Goal: Check status

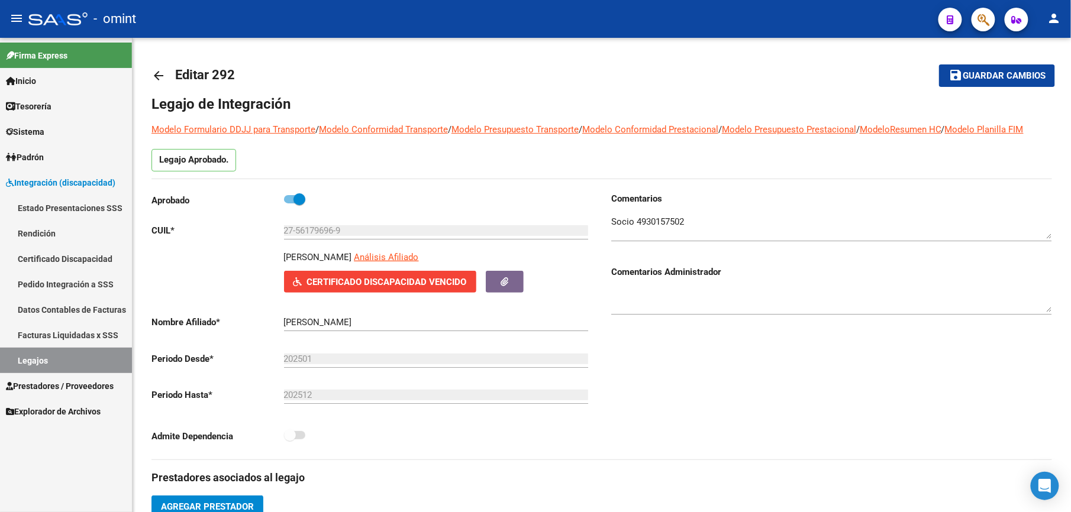
scroll to position [12, 0]
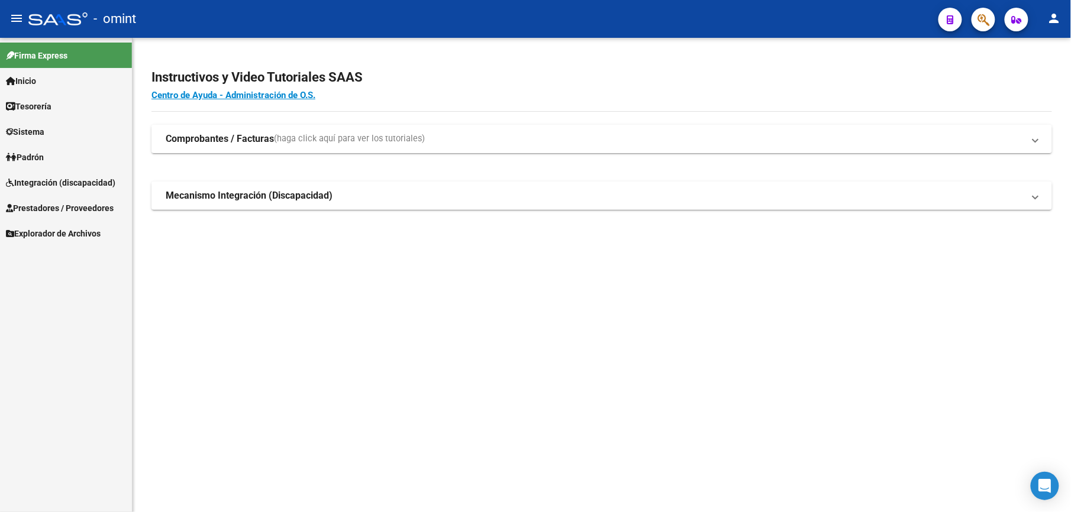
click at [69, 182] on span "Integración (discapacidad)" at bounding box center [60, 182] width 109 height 13
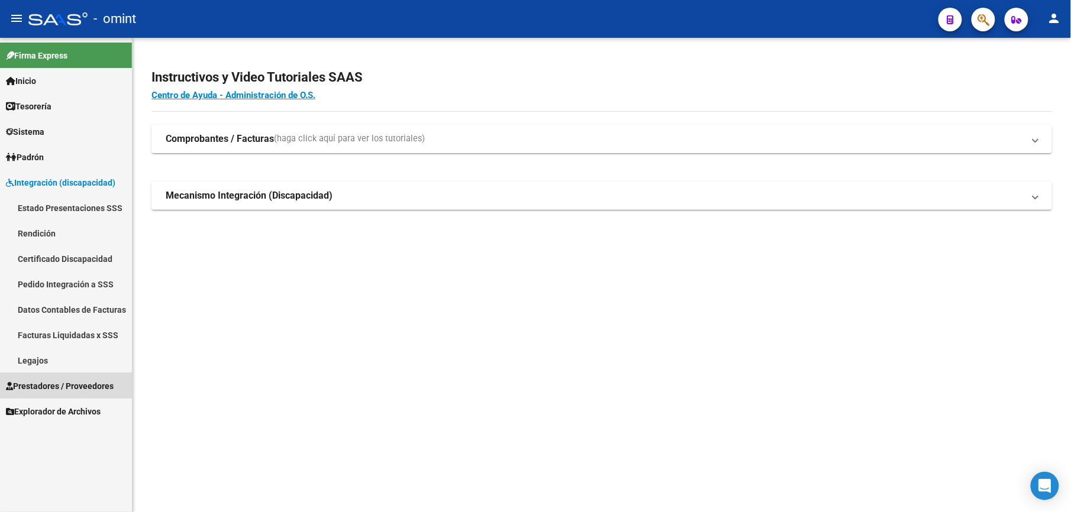
click at [56, 382] on span "Prestadores / Proveedores" at bounding box center [60, 386] width 108 height 13
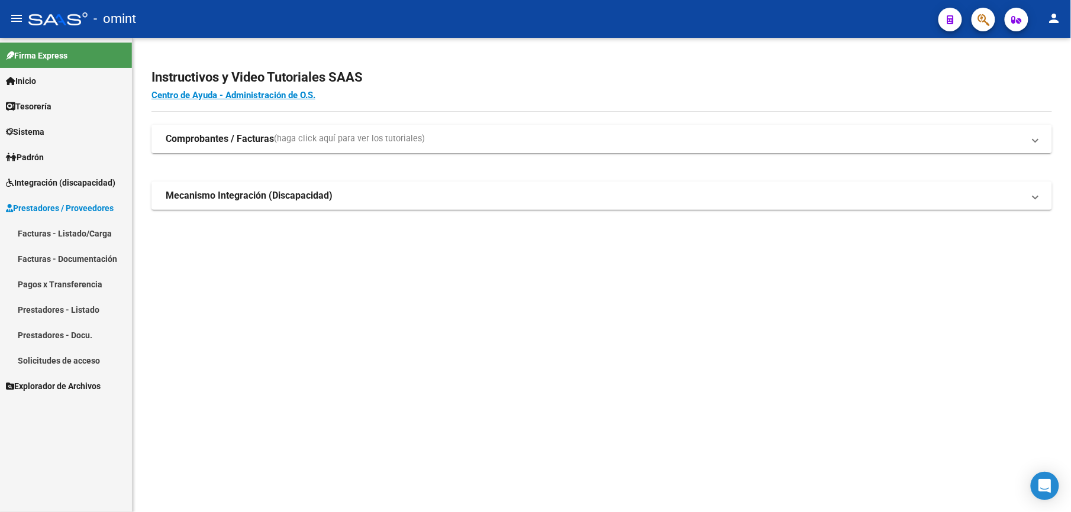
click at [70, 358] on link "Solicitudes de acceso" at bounding box center [66, 360] width 132 height 25
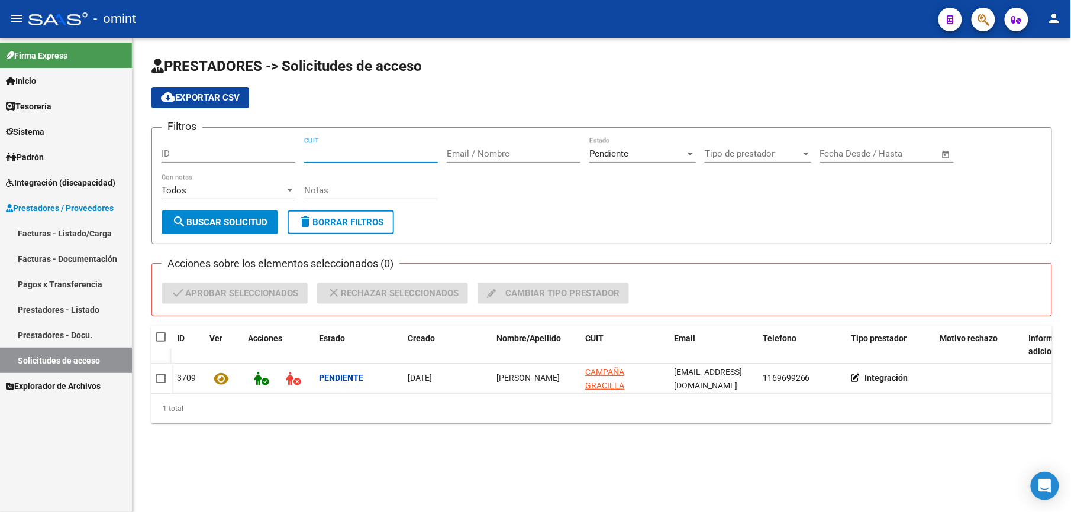
paste input "27-39172666-9"
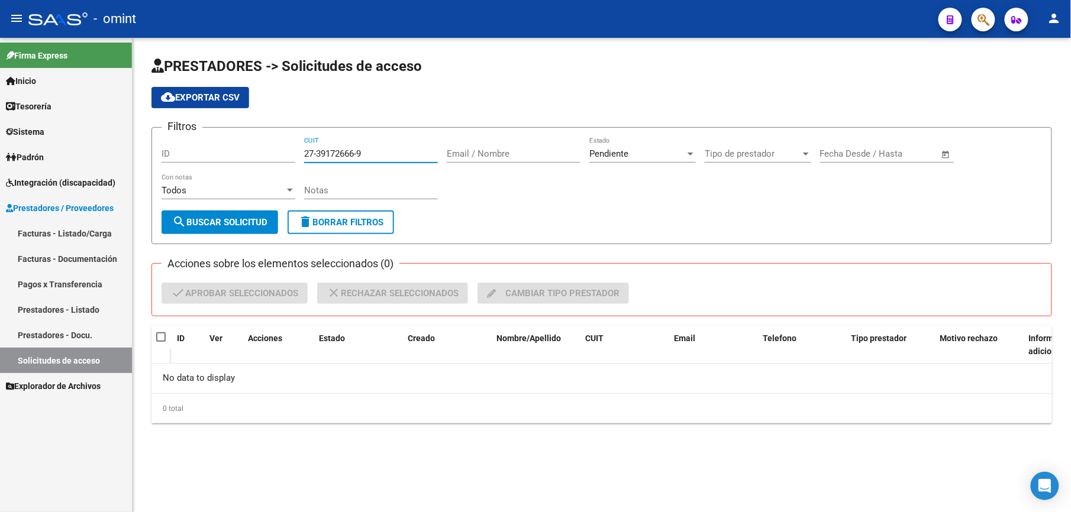
type input "27-39172666-9"
click at [630, 153] on div "Pendiente" at bounding box center [637, 153] width 96 height 11
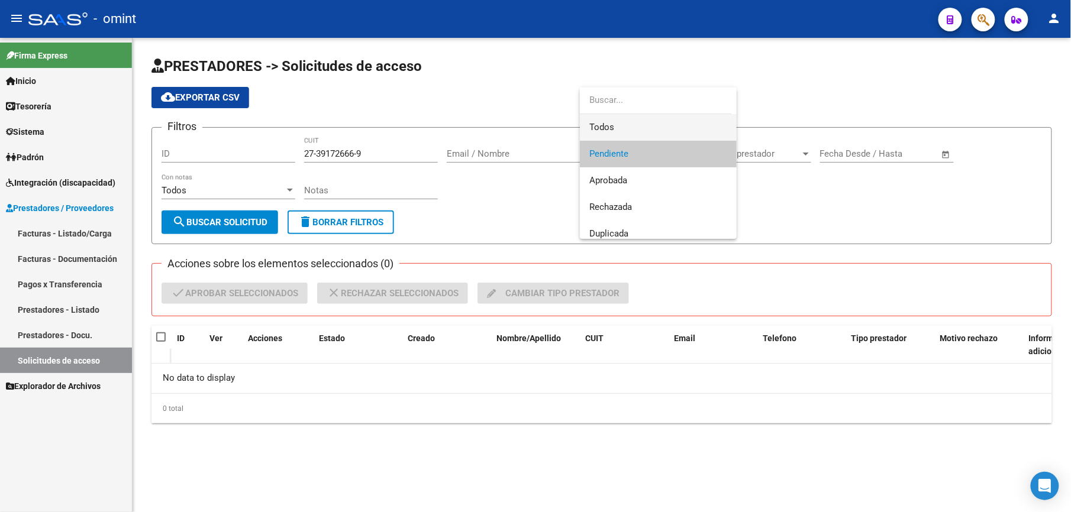
click at [621, 124] on span "Todos" at bounding box center [658, 127] width 138 height 27
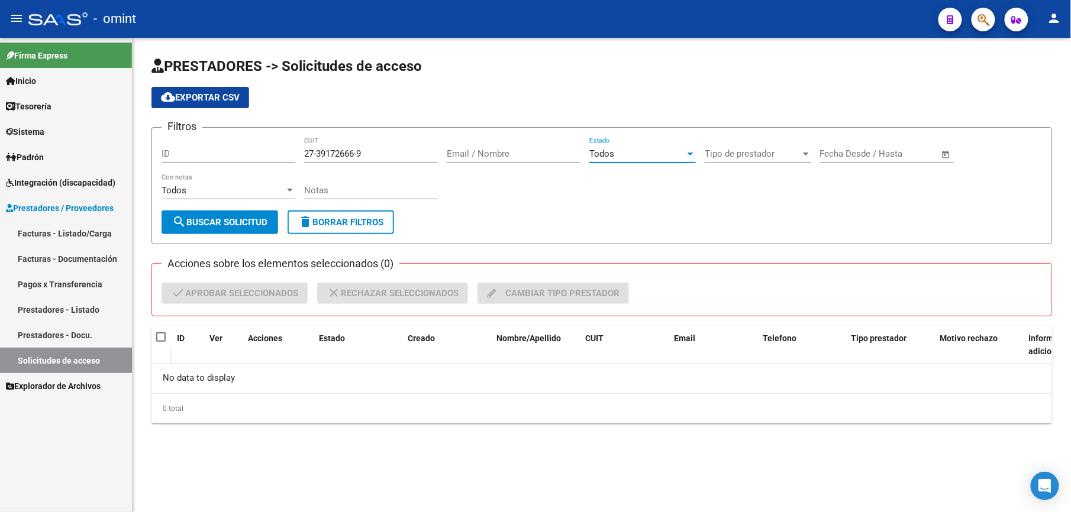
click at [387, 153] on input "27-39172666-9" at bounding box center [371, 153] width 134 height 11
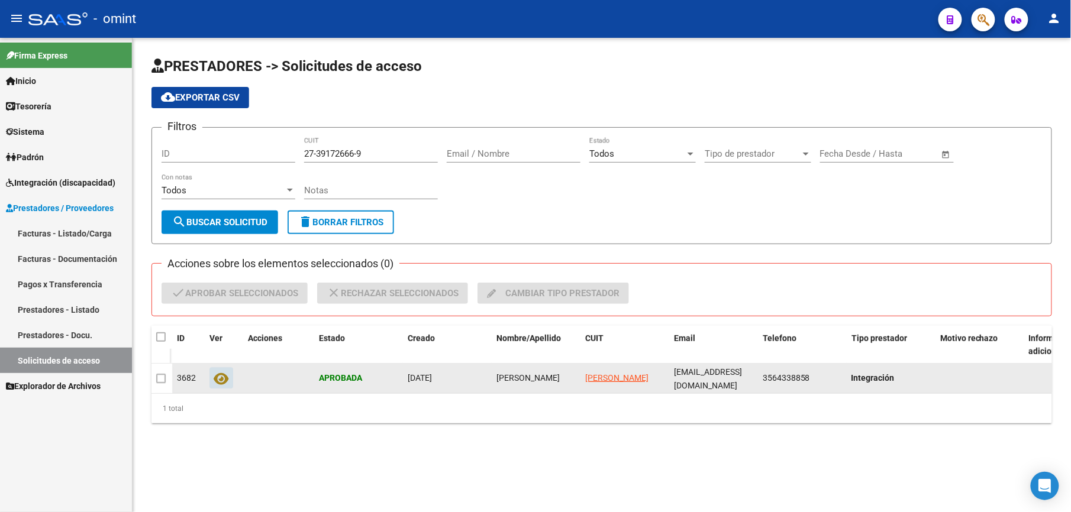
click at [218, 377] on icon at bounding box center [221, 379] width 15 height 14
